Goal: Transaction & Acquisition: Obtain resource

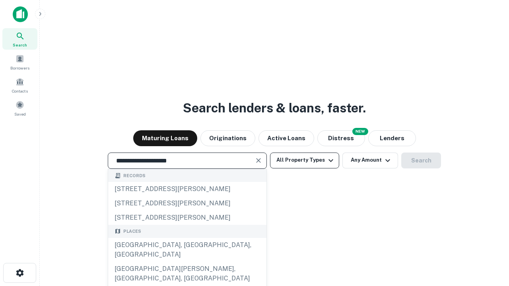
click at [187, 262] on div "[GEOGRAPHIC_DATA], [GEOGRAPHIC_DATA], [GEOGRAPHIC_DATA]" at bounding box center [187, 250] width 158 height 24
click at [304, 160] on button "All Property Types" at bounding box center [304, 161] width 69 height 16
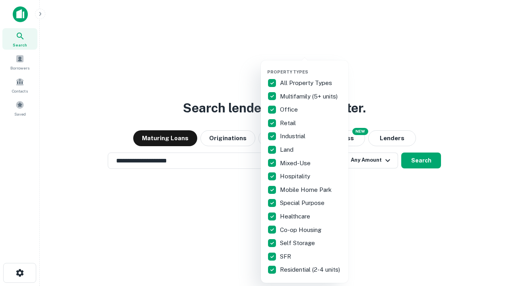
type input "**********"
click at [311, 67] on button "button" at bounding box center [310, 67] width 87 height 0
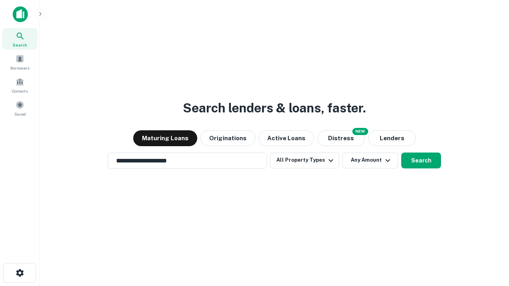
scroll to position [12, 0]
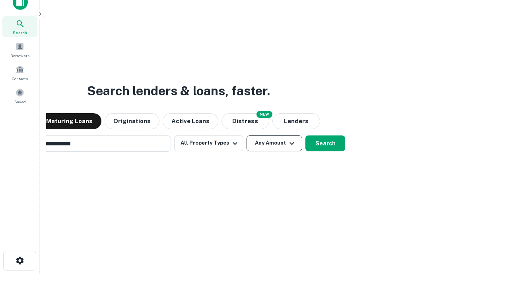
click at [246, 136] on button "Any Amount" at bounding box center [274, 144] width 56 height 16
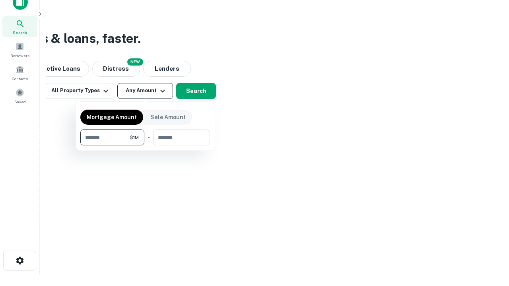
scroll to position [13, 0]
type input "*******"
click at [145, 145] on button "button" at bounding box center [145, 145] width 130 height 0
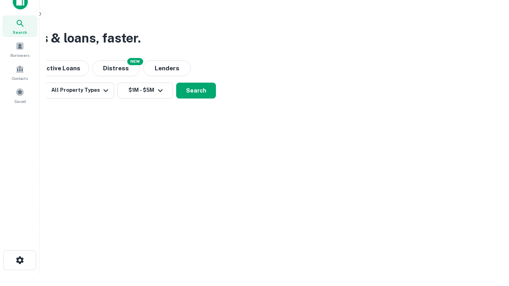
scroll to position [5, 147]
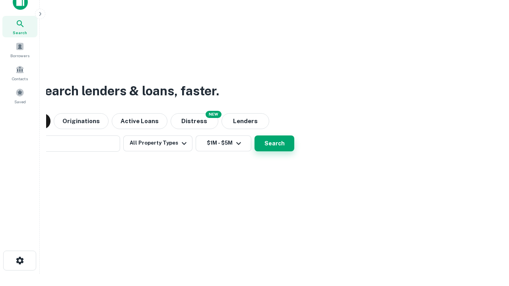
click at [254, 136] on button "Search" at bounding box center [274, 144] width 40 height 16
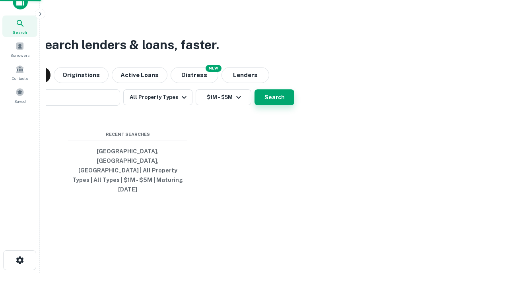
scroll to position [21, 225]
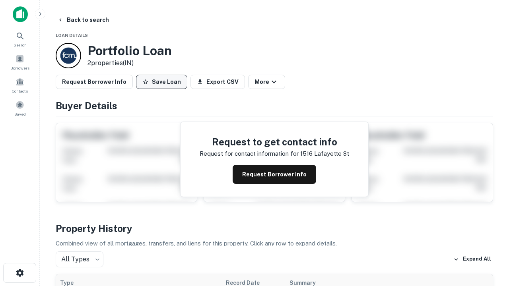
click at [161, 82] on button "Save Loan" at bounding box center [161, 82] width 51 height 14
click at [163, 82] on button "Loan Saved" at bounding box center [163, 82] width 55 height 14
